Goal: Task Accomplishment & Management: Use online tool/utility

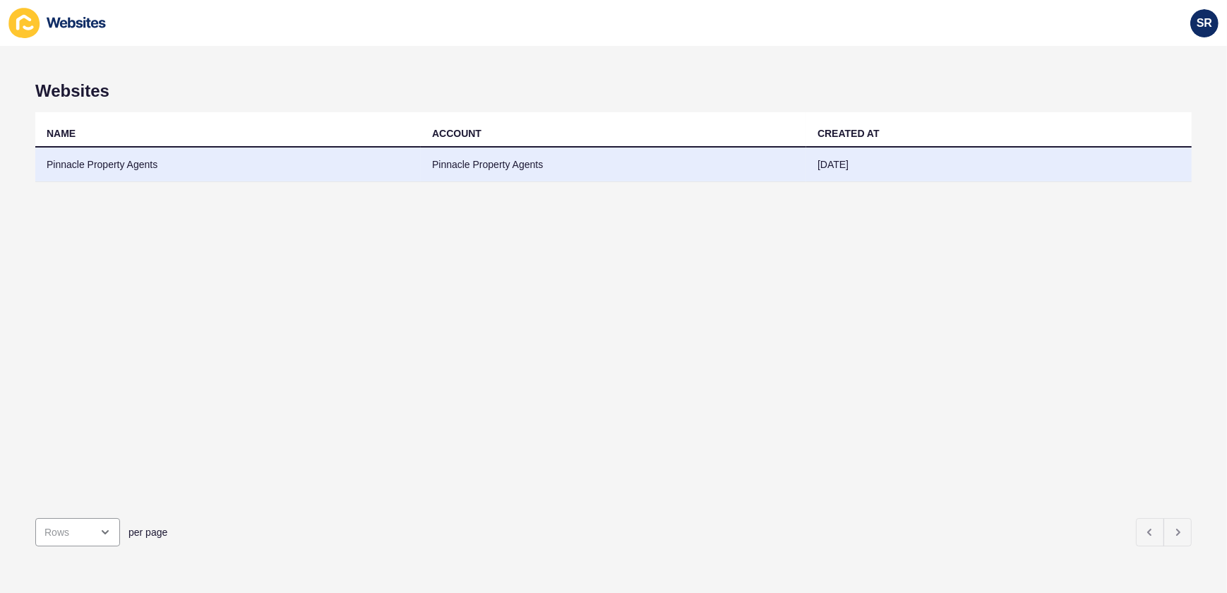
click at [134, 167] on td "Pinnacle Property Agents" at bounding box center [228, 165] width 386 height 35
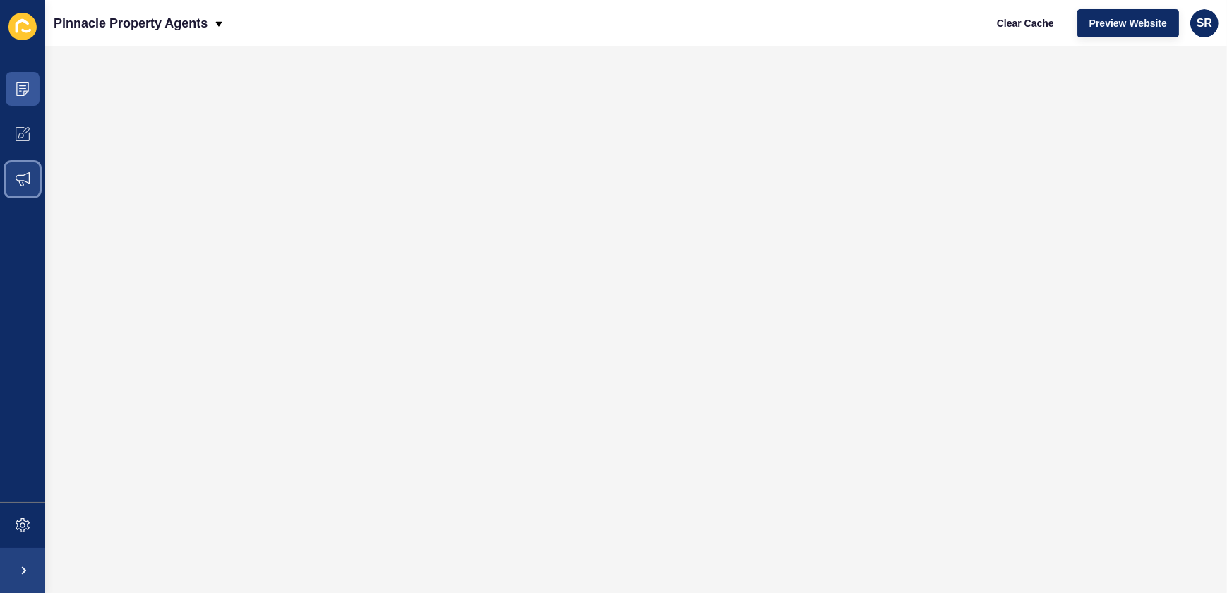
click at [25, 178] on icon at bounding box center [23, 179] width 14 height 14
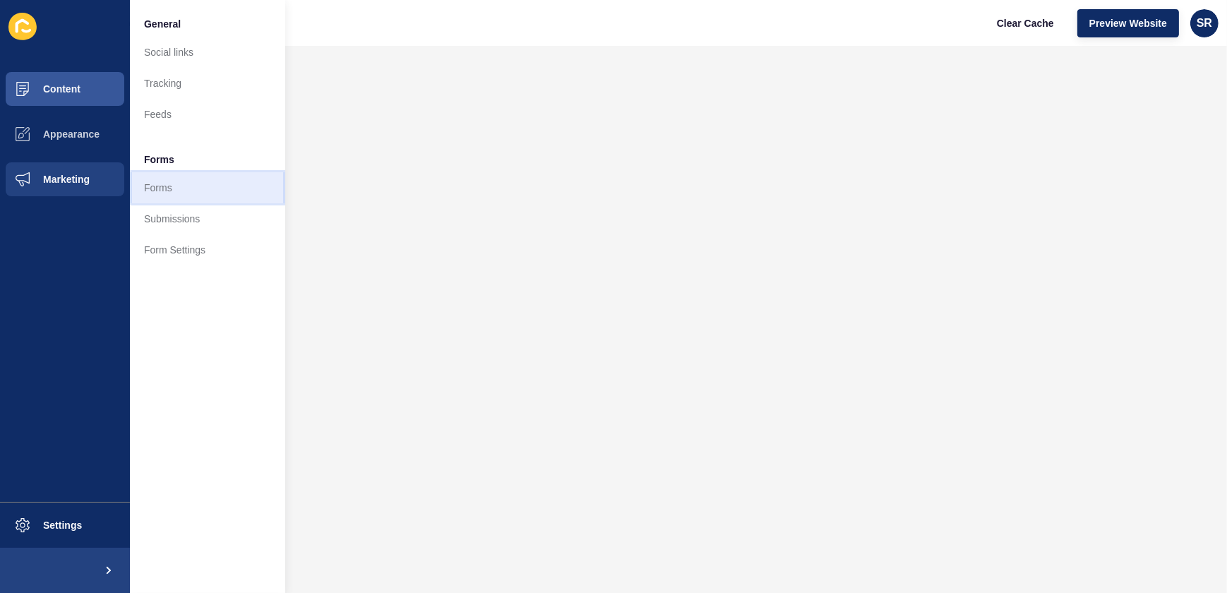
click at [176, 187] on link "Forms" at bounding box center [207, 187] width 155 height 31
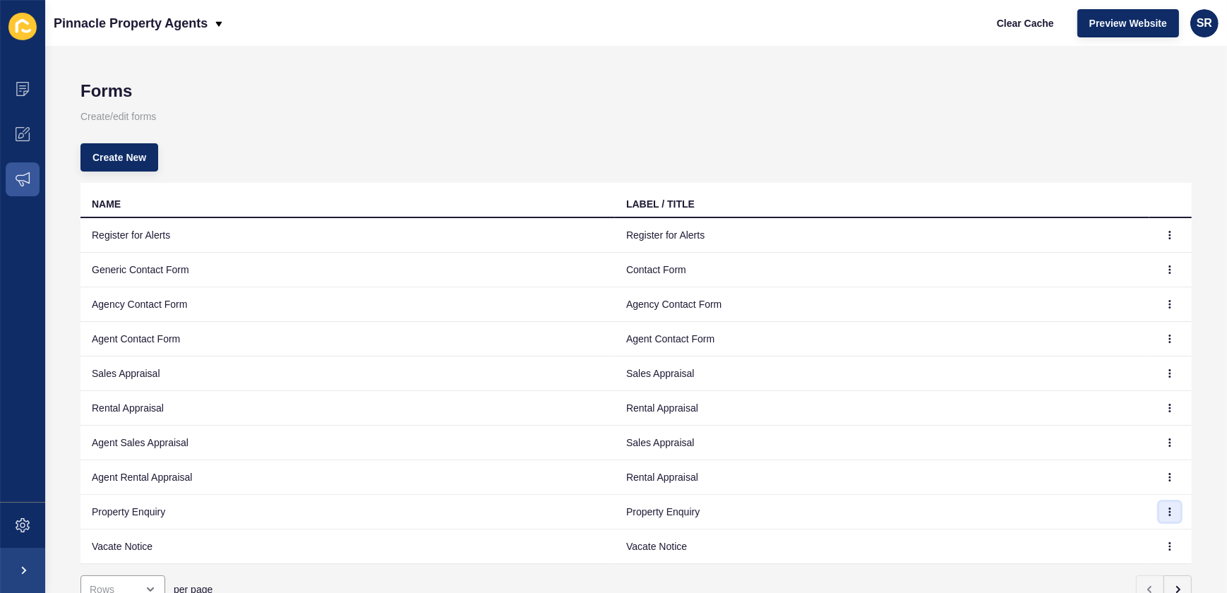
click at [1166, 509] on icon "button" at bounding box center [1170, 512] width 8 height 8
click at [1106, 532] on link "Edit" at bounding box center [1121, 539] width 99 height 31
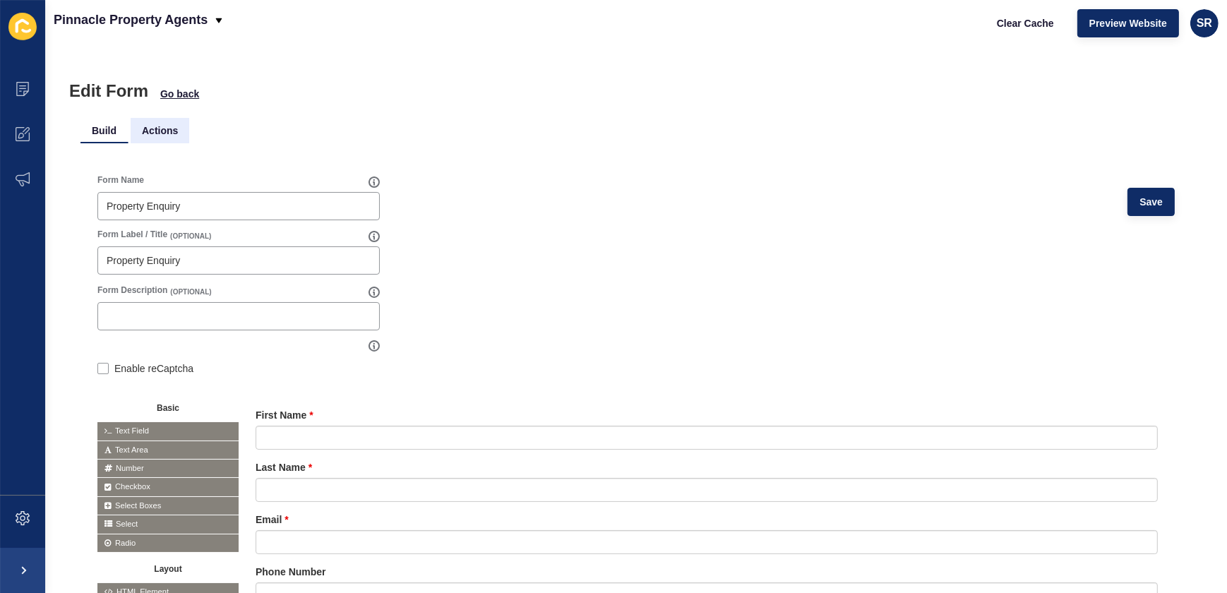
click at [171, 131] on li "Actions" at bounding box center [160, 130] width 59 height 25
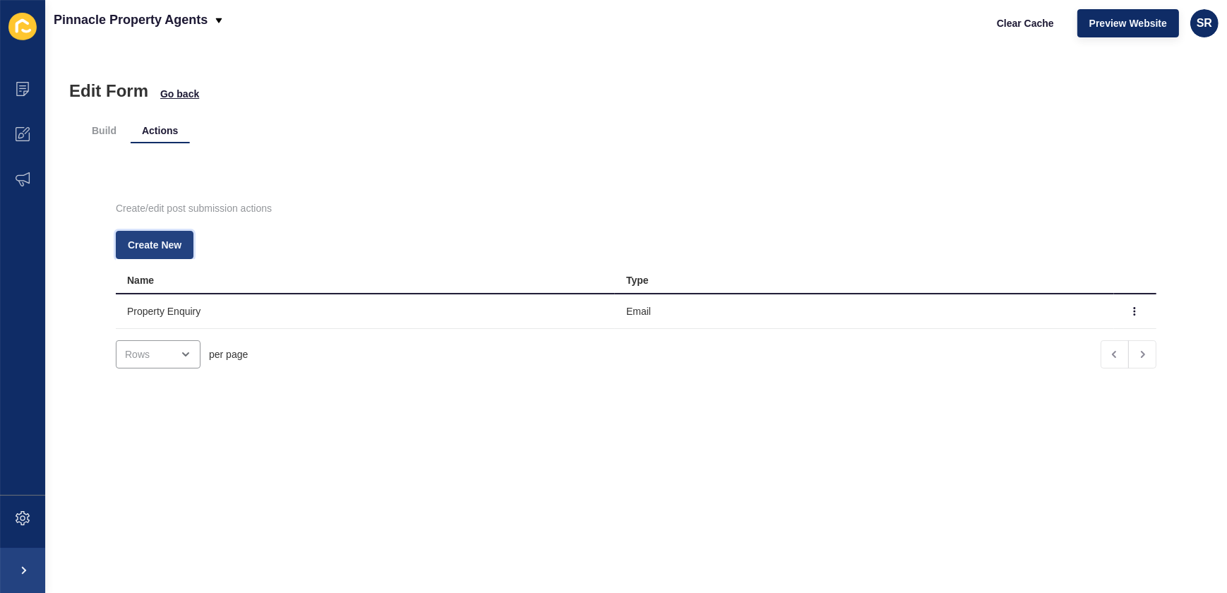
click at [176, 242] on span "Create New" at bounding box center [155, 245] width 54 height 14
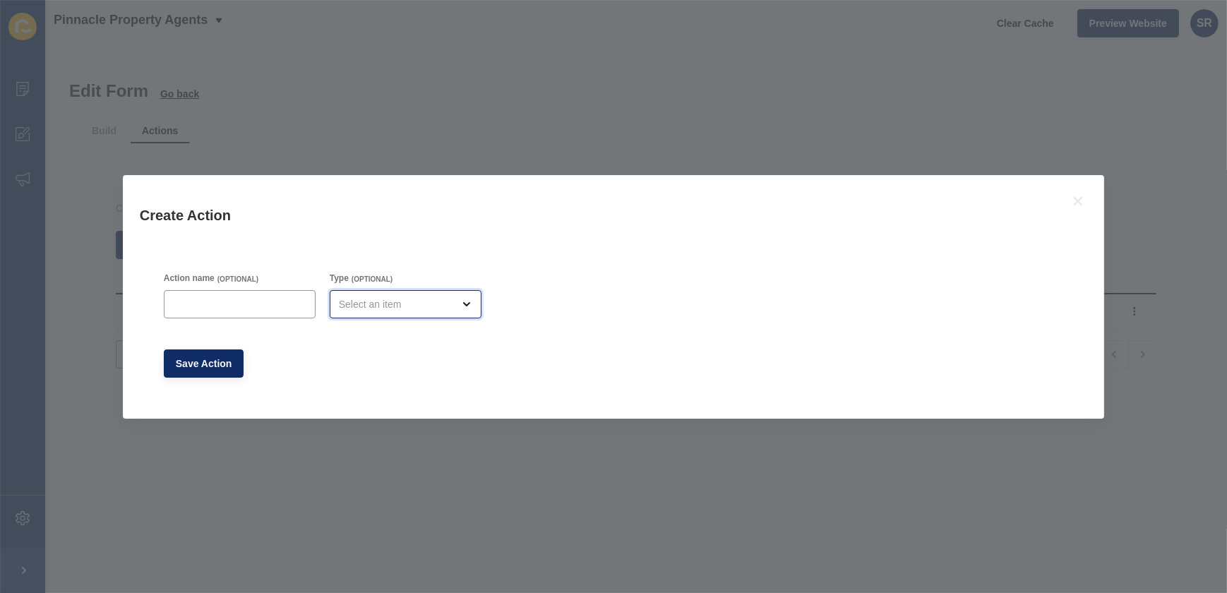
click at [386, 303] on div "open menu" at bounding box center [396, 304] width 114 height 14
click at [1080, 202] on icon at bounding box center [1078, 201] width 8 height 8
